Goal: Navigation & Orientation: Find specific page/section

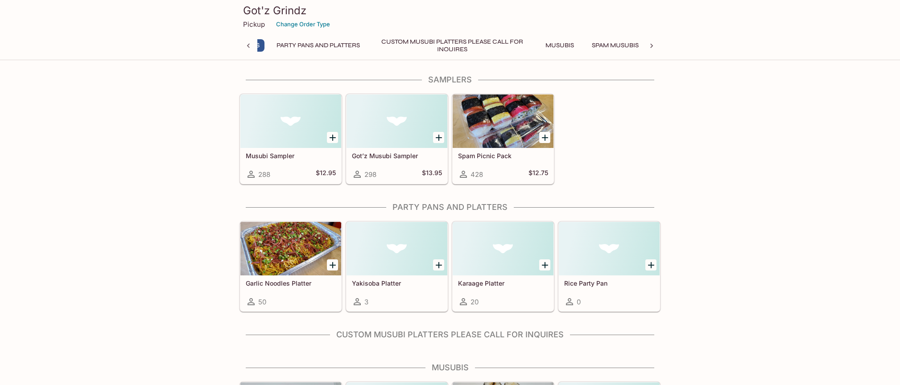
scroll to position [0, 4]
click at [376, 46] on button "Party Pans and Platters" at bounding box center [353, 45] width 93 height 12
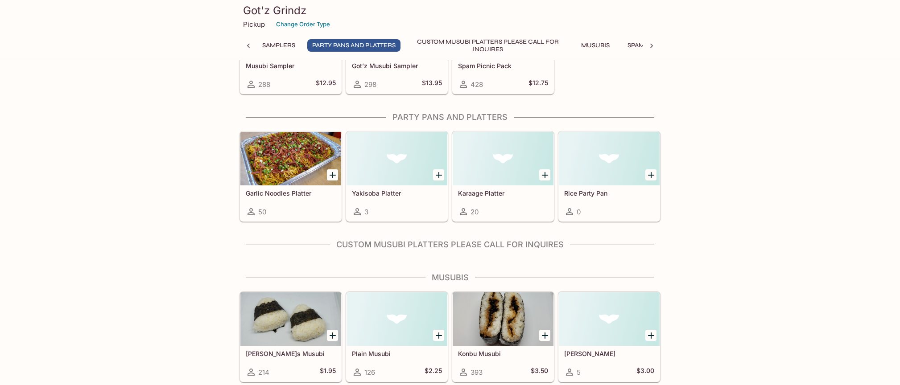
scroll to position [127, 0]
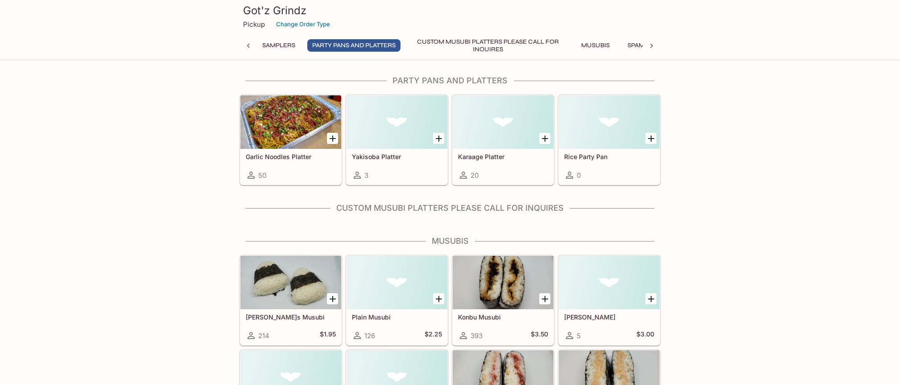
click at [478, 51] on button "Custom Musubi Platters PLEASE CALL FOR INQUIRES" at bounding box center [488, 45] width 161 height 12
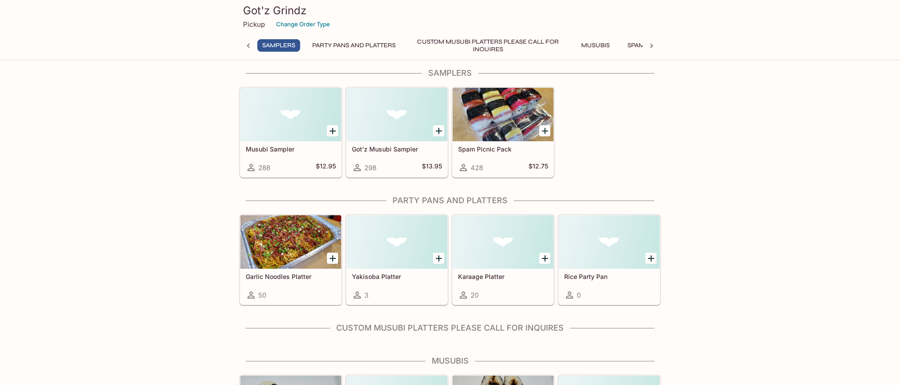
scroll to position [0, 0]
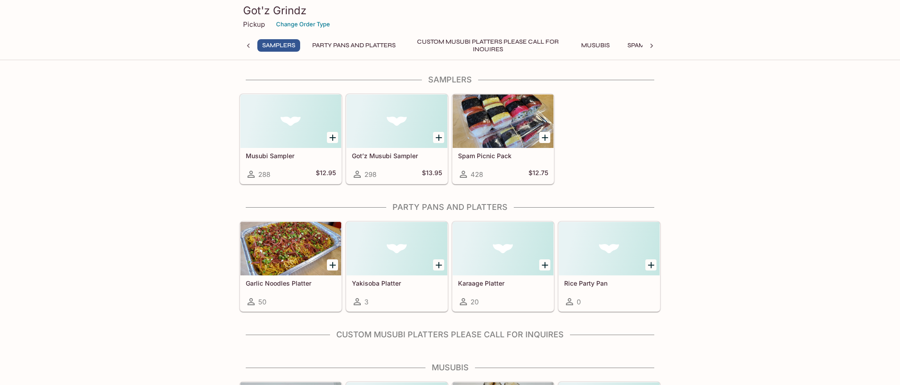
click at [334, 139] on icon "Add Musubi Sampler" at bounding box center [332, 137] width 11 height 11
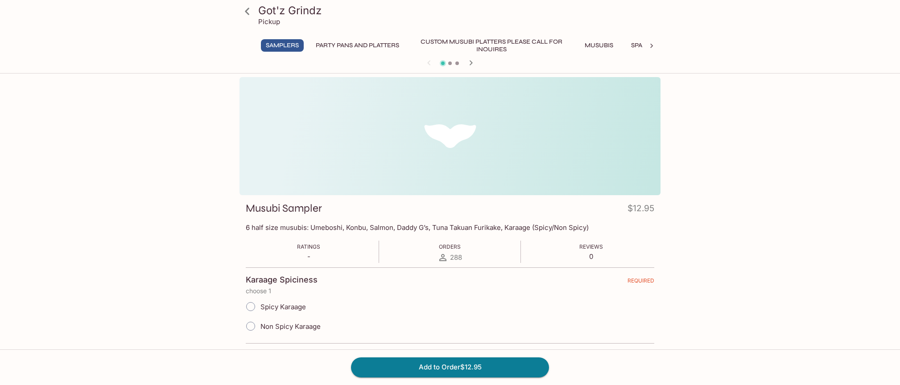
click at [368, 48] on button "Party Pans and Platters" at bounding box center [357, 45] width 93 height 12
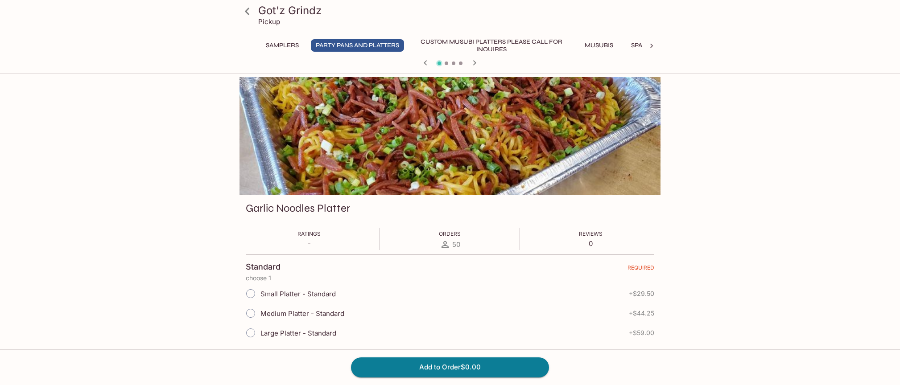
click at [475, 65] on icon "button" at bounding box center [474, 63] width 11 height 11
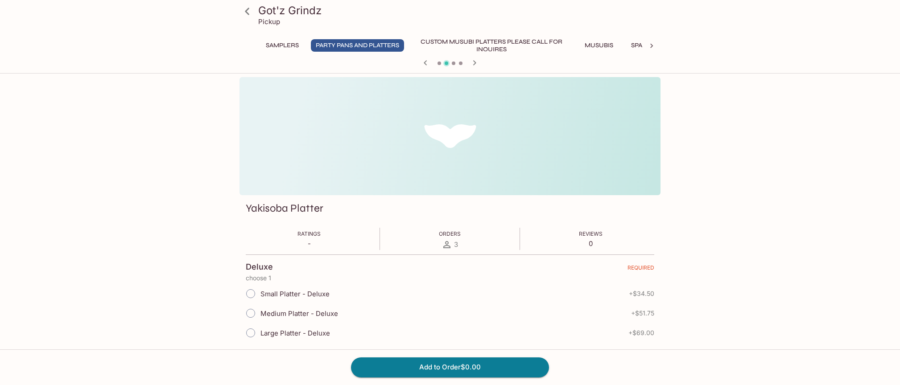
click at [473, 51] on button "Custom Musubi Platters PLEASE CALL FOR INQUIRES" at bounding box center [491, 45] width 161 height 12
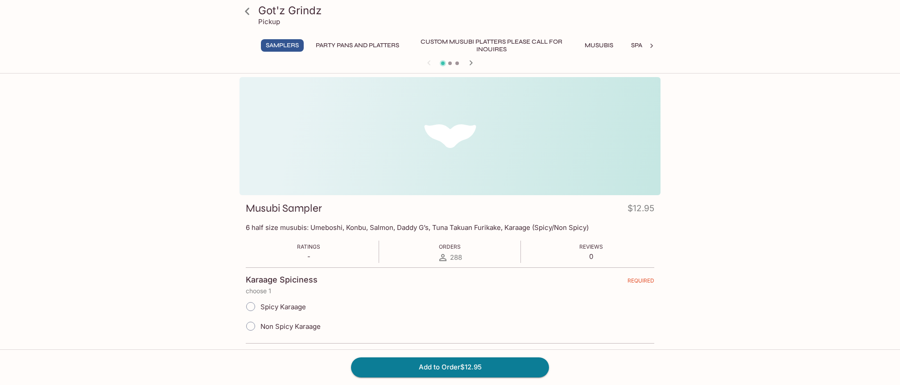
click at [495, 45] on button "Custom Musubi Platters PLEASE CALL FOR INQUIRES" at bounding box center [491, 45] width 161 height 12
click at [370, 48] on button "Party Pans and Platters" at bounding box center [357, 45] width 93 height 12
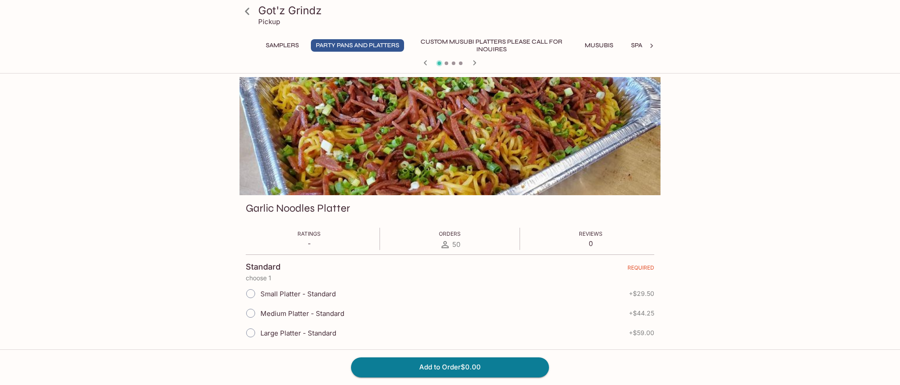
click at [439, 43] on button "Custom Musubi Platters PLEASE CALL FOR INQUIRES" at bounding box center [491, 45] width 161 height 12
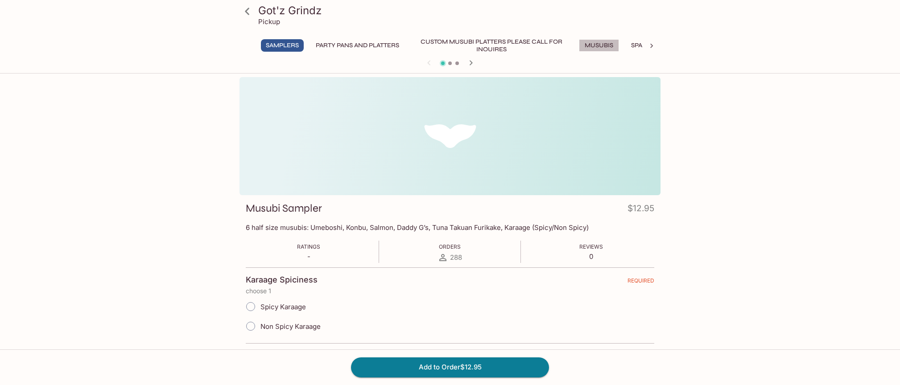
click at [606, 46] on button "Musubis" at bounding box center [599, 45] width 40 height 12
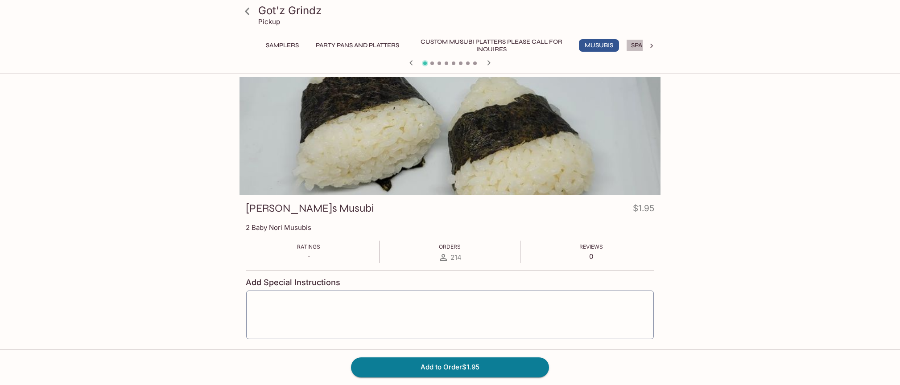
click at [635, 46] on button "Spam Musubis" at bounding box center [654, 45] width 57 height 12
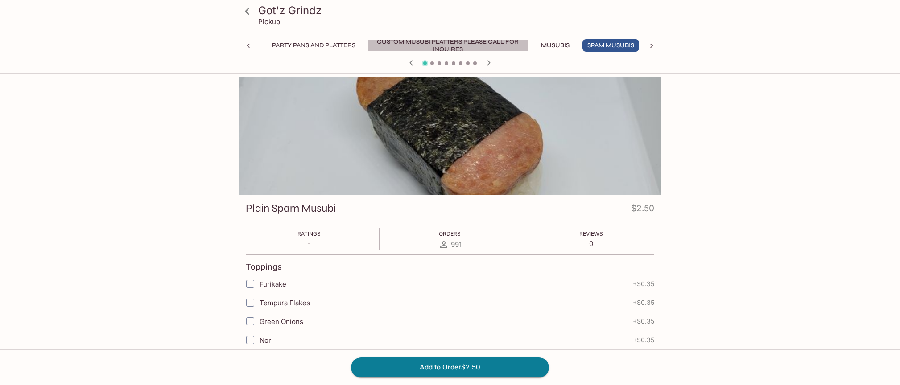
click at [467, 44] on button "Custom Musubi Platters PLEASE CALL FOR INQUIRES" at bounding box center [447, 45] width 161 height 12
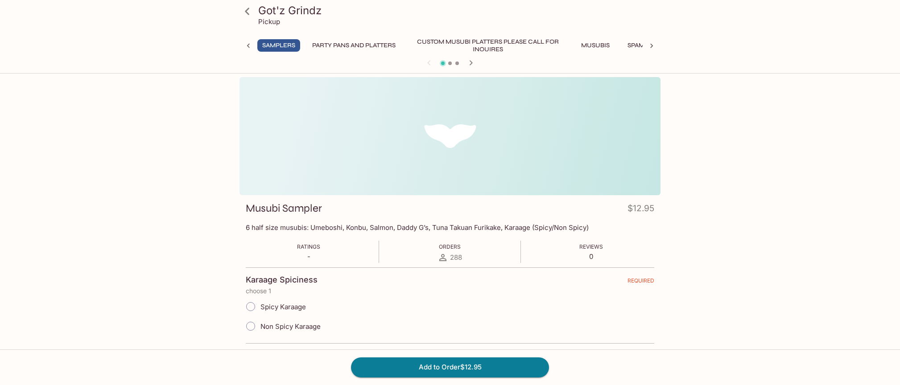
click at [595, 45] on button "Musubis" at bounding box center [595, 45] width 40 height 12
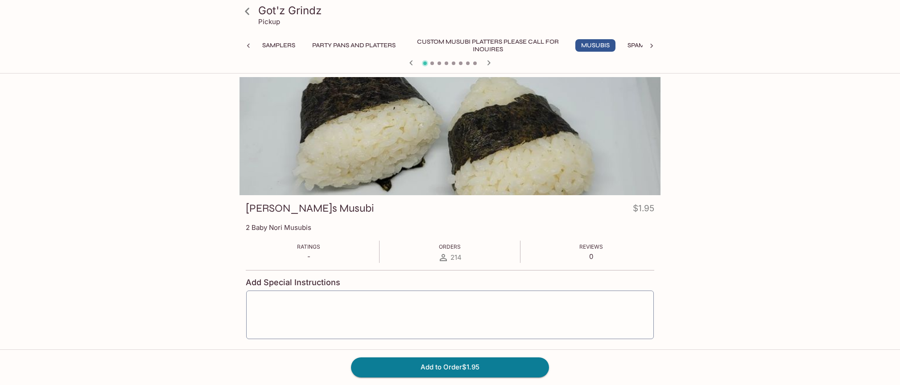
click at [635, 45] on button "Spam Musubis" at bounding box center [650, 45] width 57 height 12
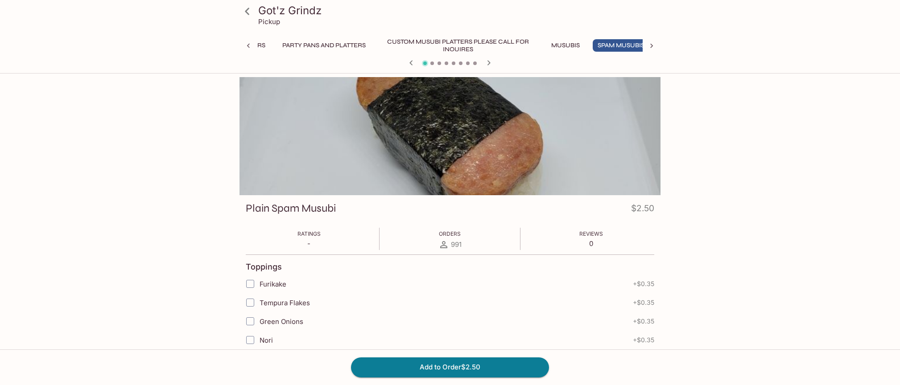
scroll to position [0, 44]
click at [651, 46] on icon at bounding box center [651, 45] width 9 height 9
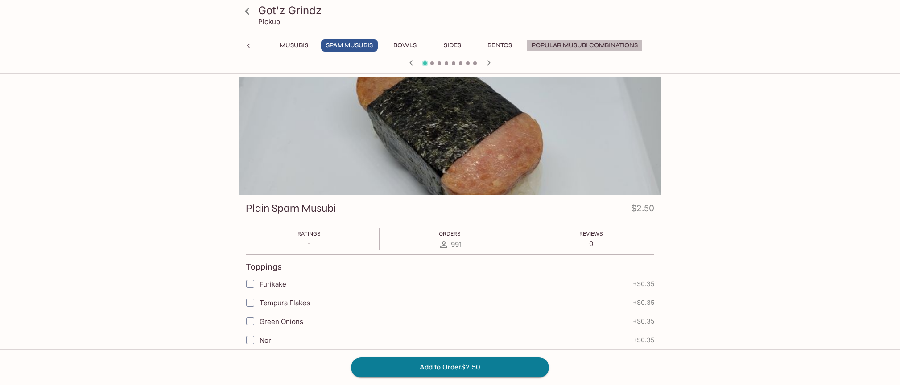
click at [608, 45] on button "Popular Musubi Combinations" at bounding box center [585, 45] width 116 height 12
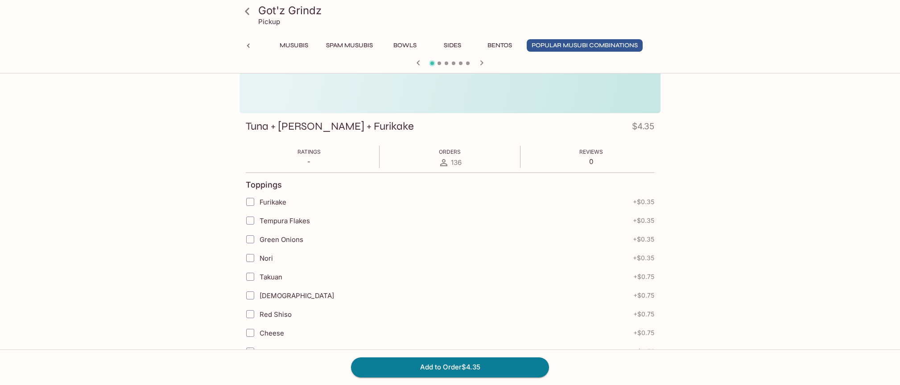
scroll to position [0, 0]
